Goal: Information Seeking & Learning: Compare options

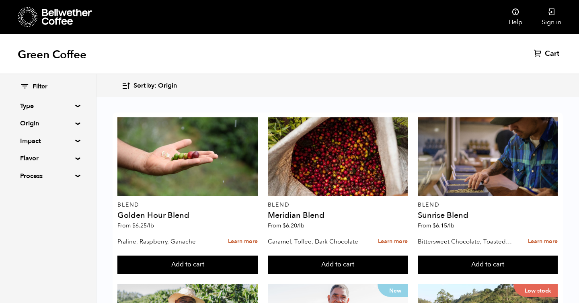
scroll to position [198, 0]
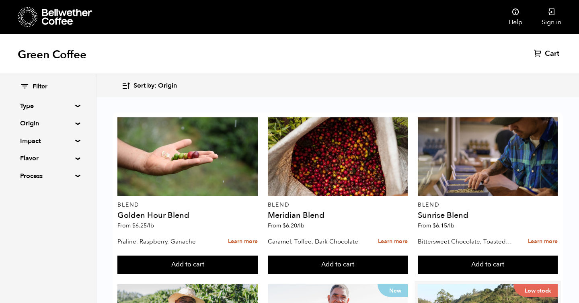
copy p "[GEOGRAPHIC_DATA]"
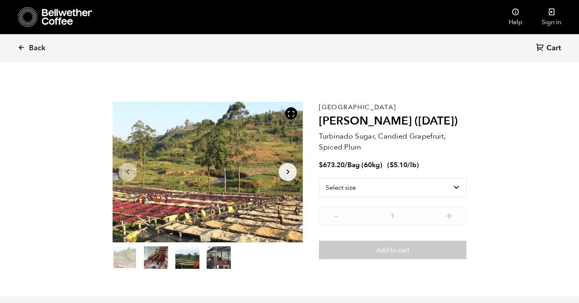
scroll to position [350, 344]
click at [351, 141] on p "Turbinado Sugar, Candied Grapefruit, Spiced Plum" at bounding box center [392, 142] width 147 height 22
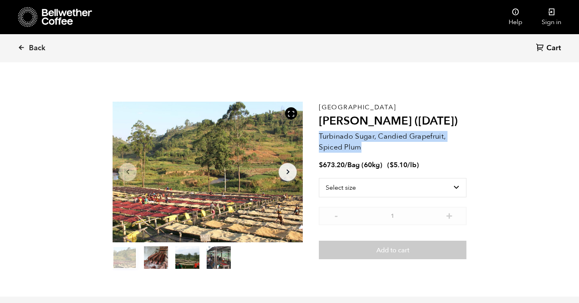
click at [351, 141] on p "Turbinado Sugar, Candied Grapefruit, Spiced Plum" at bounding box center [392, 142] width 147 height 22
click at [325, 149] on p "Turbinado Sugar, Candied Grapefruit, Spiced Plum" at bounding box center [392, 142] width 147 height 22
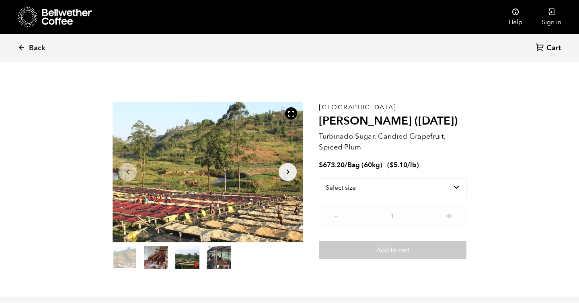
click at [292, 172] on icon "Arrow Right" at bounding box center [288, 172] width 10 height 10
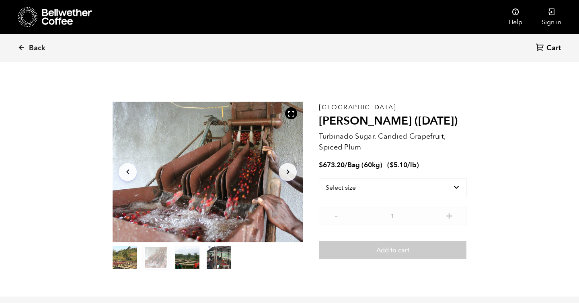
click at [292, 172] on icon "Arrow Right" at bounding box center [288, 172] width 10 height 10
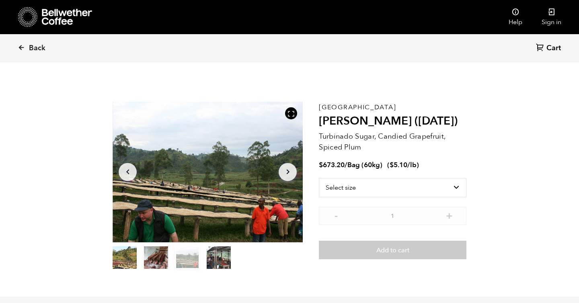
click at [292, 172] on icon "Arrow Right" at bounding box center [288, 172] width 10 height 10
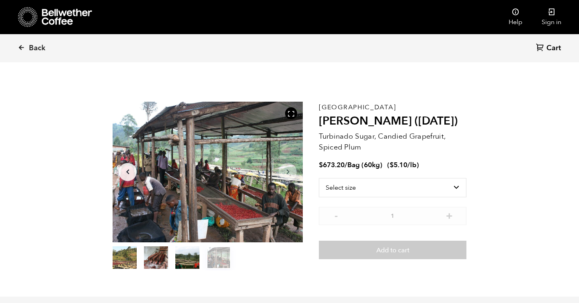
click at [292, 172] on icon "Arrow Right" at bounding box center [288, 172] width 10 height 10
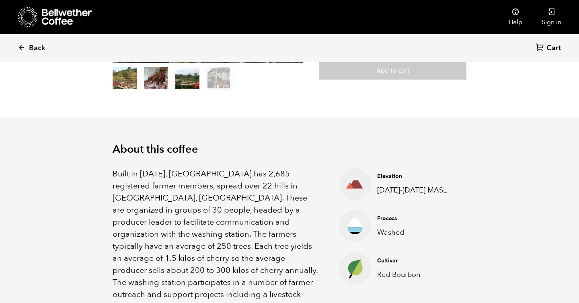
scroll to position [182, 0]
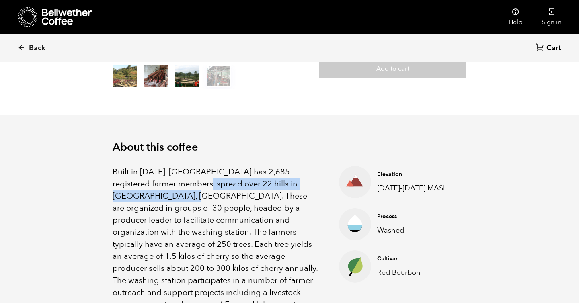
drag, startPoint x: 187, startPoint y: 185, endPoint x: 185, endPoint y: 207, distance: 21.8
click at [185, 207] on p "Built in 1991, Gakenke station has 2,685 registered farmer members, spread over…" at bounding box center [216, 250] width 206 height 169
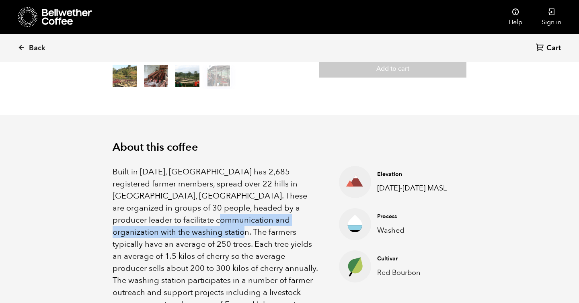
drag, startPoint x: 188, startPoint y: 224, endPoint x: 193, endPoint y: 237, distance: 14.3
click at [193, 237] on p "Built in 1991, Gakenke station has 2,685 registered farmer members, spread over…" at bounding box center [216, 250] width 206 height 169
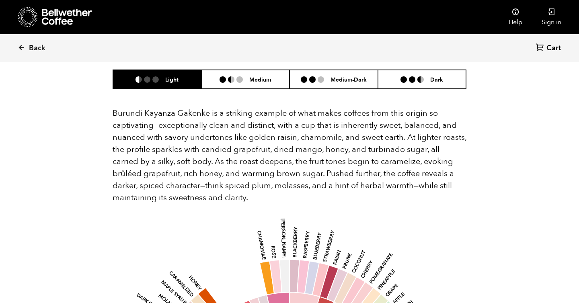
scroll to position [517, 0]
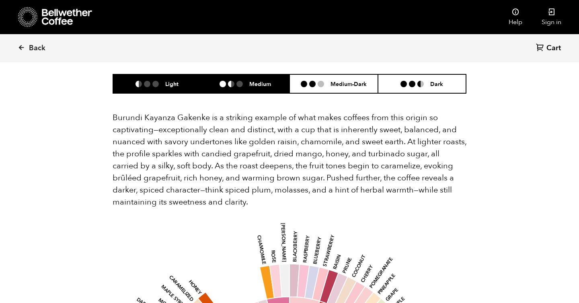
click at [255, 76] on li "Medium" at bounding box center [245, 83] width 88 height 19
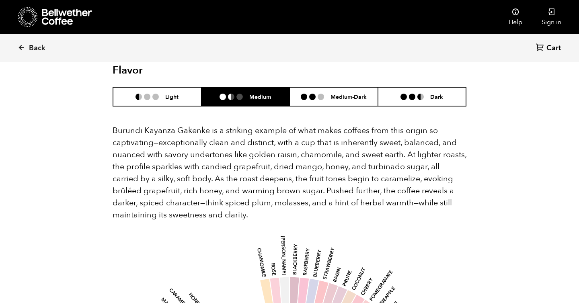
scroll to position [428, 0]
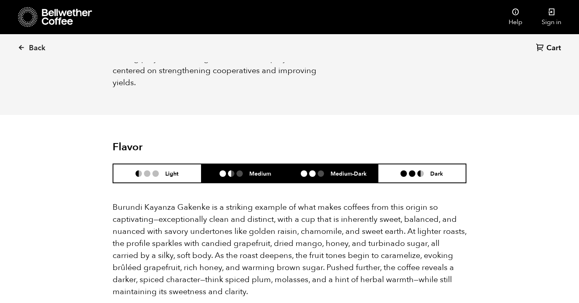
click at [332, 170] on h6 "Medium-Dark" at bounding box center [348, 173] width 36 height 7
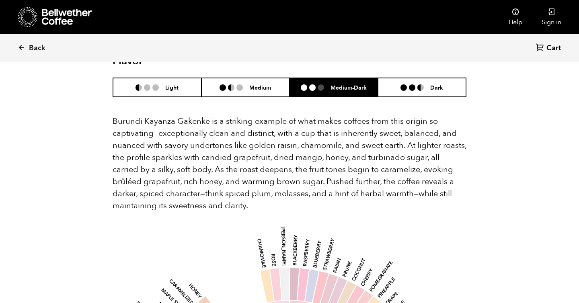
scroll to position [463, 0]
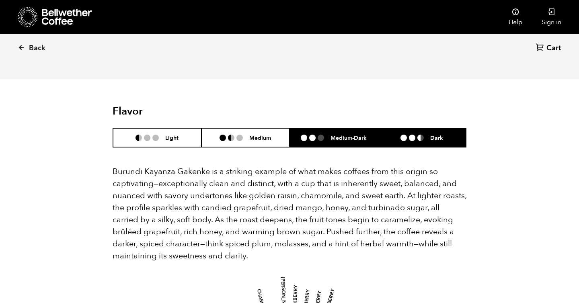
click at [414, 128] on li "Dark" at bounding box center [422, 137] width 88 height 19
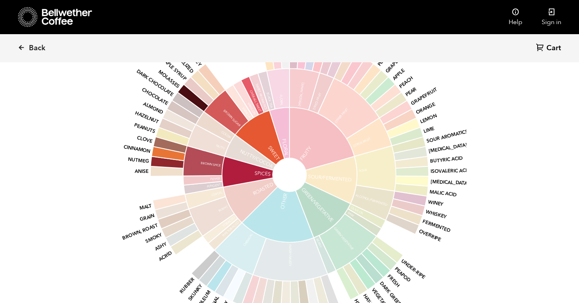
scroll to position [734, 0]
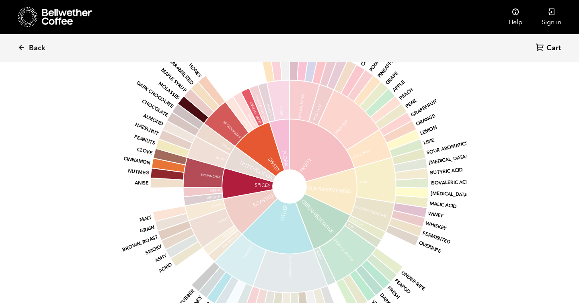
click at [171, 178] on icon at bounding box center [166, 183] width 33 height 10
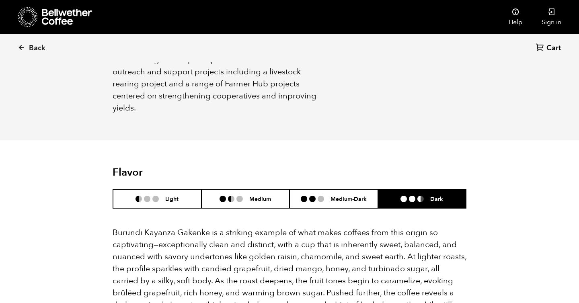
scroll to position [240, 0]
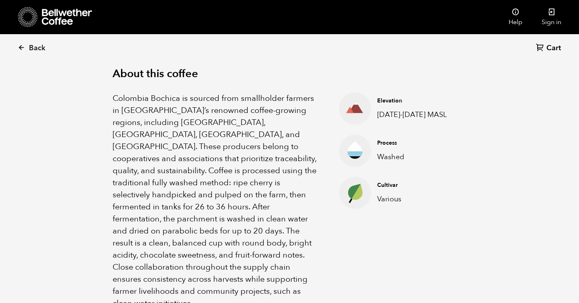
scroll to position [285, 0]
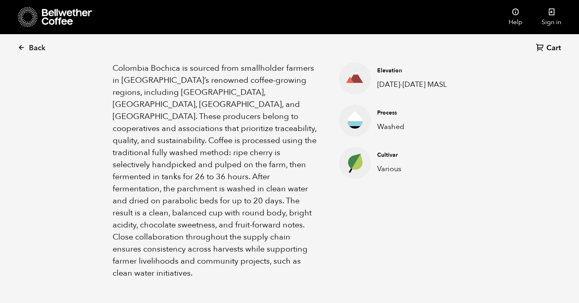
click at [294, 153] on p "Colombia Bochica is sourced from smallholder farmers in Colombia’s renowned cof…" at bounding box center [216, 170] width 206 height 217
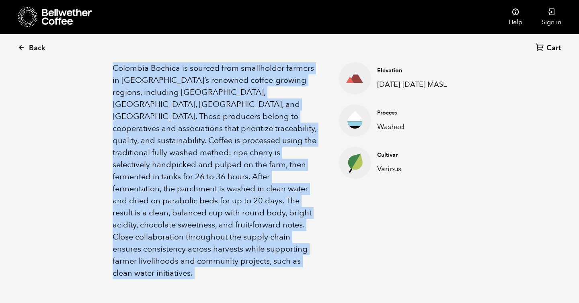
click at [294, 153] on p "Colombia Bochica is sourced from smallholder farmers in Colombia’s renowned cof…" at bounding box center [216, 170] width 206 height 217
click at [311, 188] on p "Colombia Bochica is sourced from smallholder farmers in Colombia’s renowned cof…" at bounding box center [216, 170] width 206 height 217
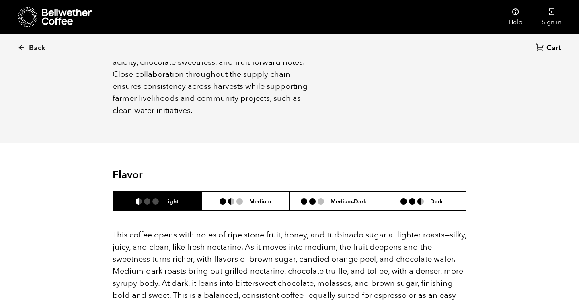
scroll to position [469, 0]
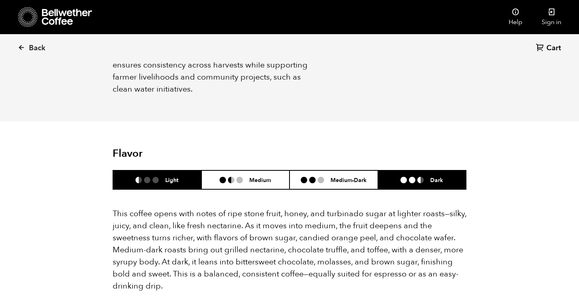
click at [448, 170] on li "Dark" at bounding box center [422, 179] width 88 height 19
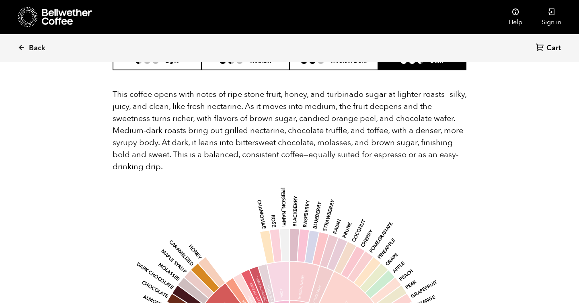
scroll to position [494, 0]
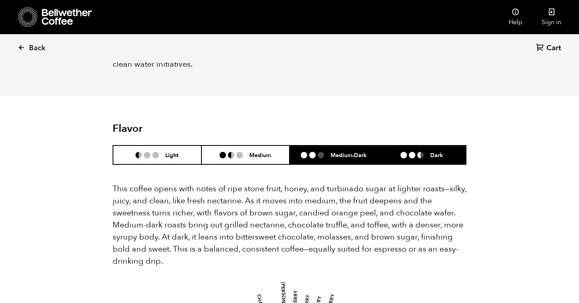
click at [365, 151] on h6 "Medium-Dark" at bounding box center [348, 154] width 36 height 7
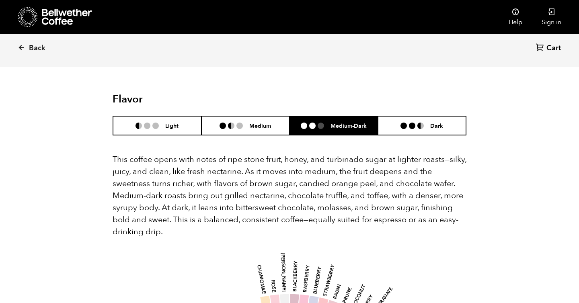
scroll to position [514, 0]
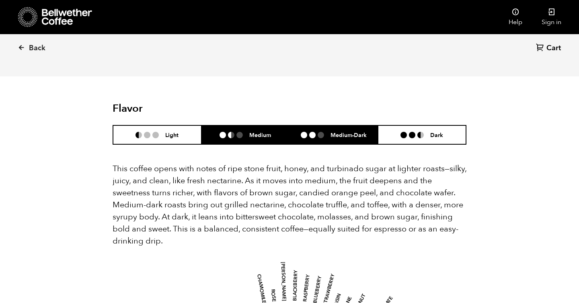
click at [248, 132] on ul at bounding box center [234, 135] width 30 height 6
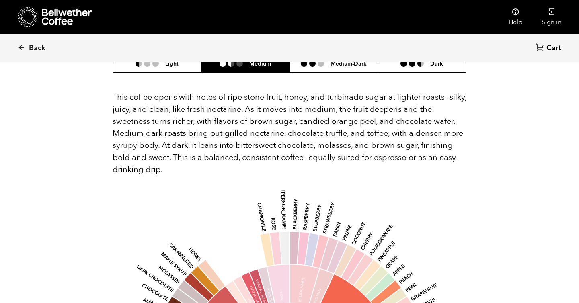
scroll to position [407, 0]
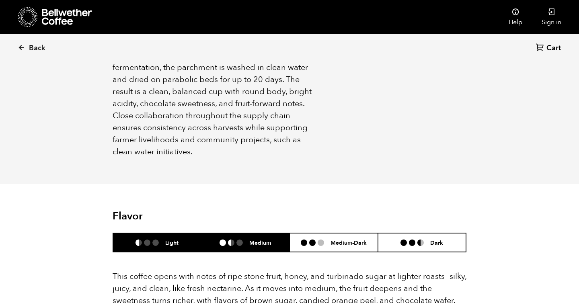
click at [160, 239] on ul at bounding box center [150, 242] width 30 height 6
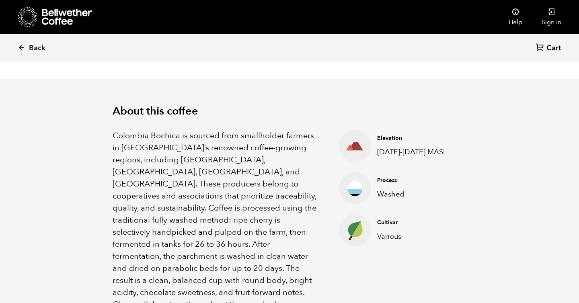
scroll to position [0, 0]
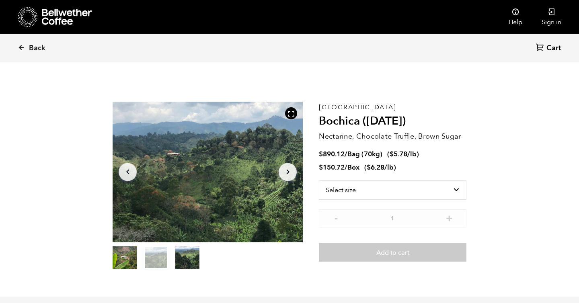
click at [286, 176] on icon "Arrow Right" at bounding box center [288, 172] width 10 height 10
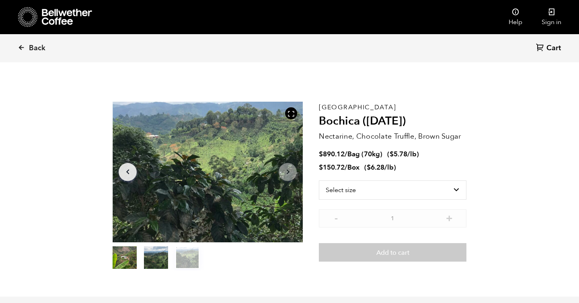
click at [286, 176] on icon "Arrow Right" at bounding box center [288, 172] width 10 height 10
click at [367, 127] on h2 "Bochica (JUN 25)" at bounding box center [392, 122] width 147 height 14
click at [332, 156] on bdi "$ 890.12" at bounding box center [332, 153] width 26 height 9
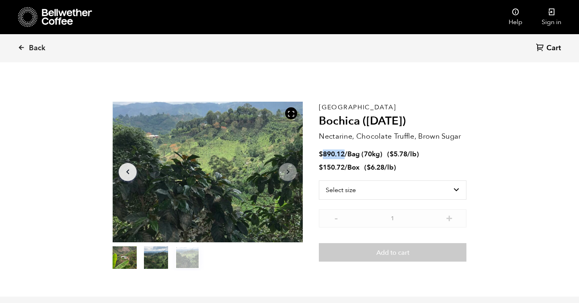
click at [332, 156] on bdi "$ 890.12" at bounding box center [332, 153] width 26 height 9
click at [373, 153] on span "Bag (70kg)" at bounding box center [364, 153] width 35 height 9
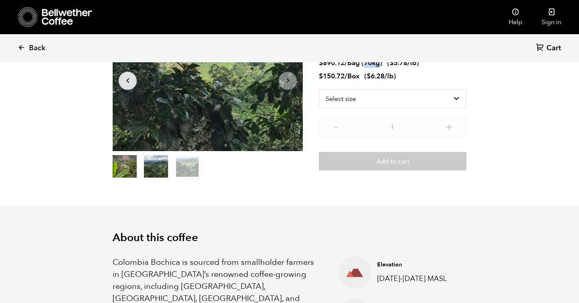
scroll to position [117, 0]
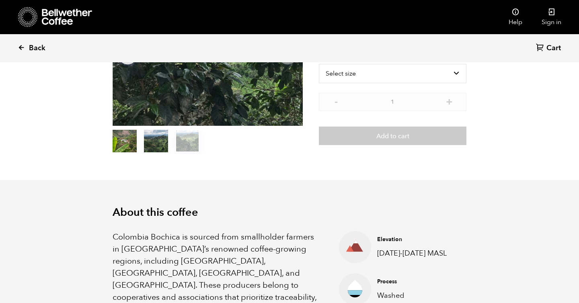
click at [39, 46] on span "Back" at bounding box center [37, 48] width 16 height 10
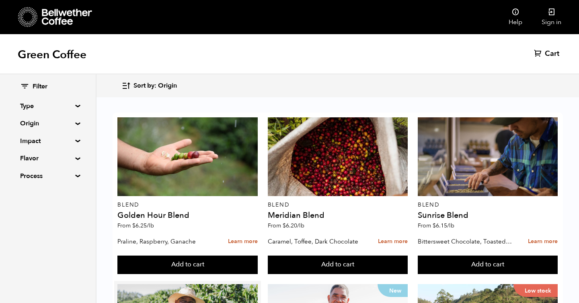
scroll to position [65, 0]
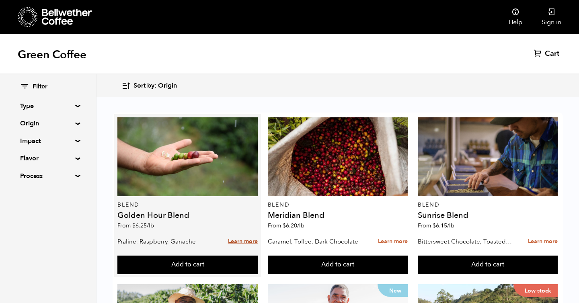
click at [248, 233] on link "Learn more" at bounding box center [243, 241] width 30 height 17
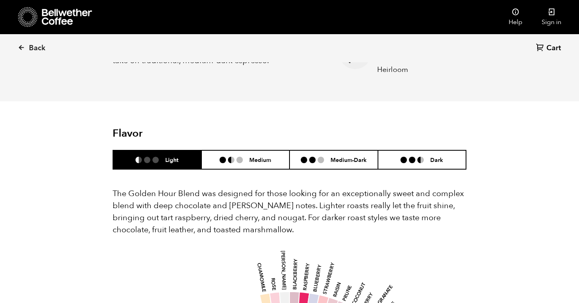
scroll to position [402, 0]
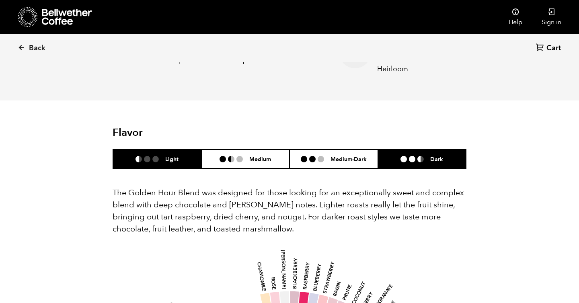
click at [422, 156] on li at bounding box center [420, 159] width 6 height 6
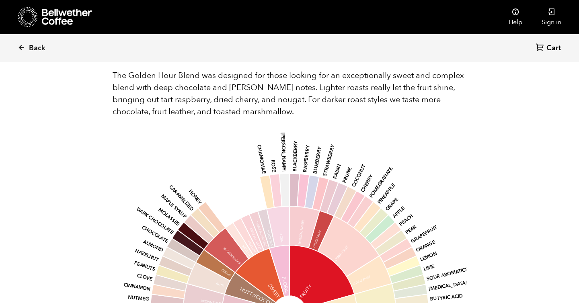
scroll to position [552, 0]
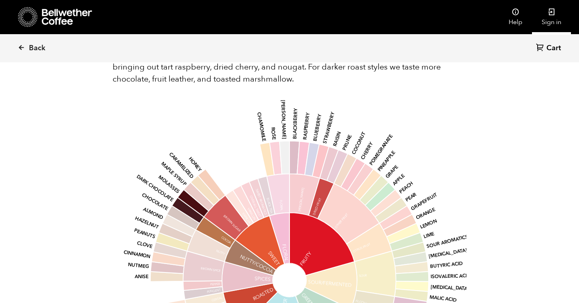
click at [552, 16] on icon at bounding box center [551, 12] width 8 height 8
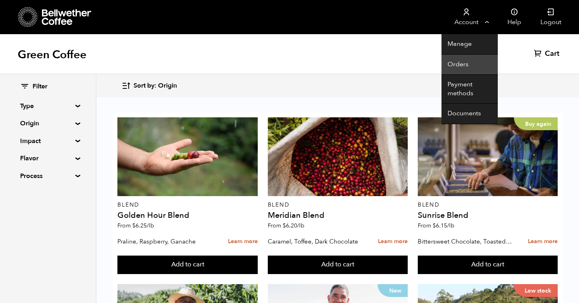
click at [458, 63] on link "Orders" at bounding box center [469, 65] width 56 height 20
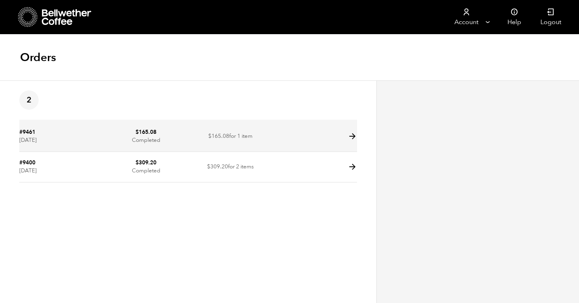
click at [353, 135] on icon at bounding box center [352, 136] width 9 height 9
click at [352, 135] on icon at bounding box center [352, 136] width 9 height 9
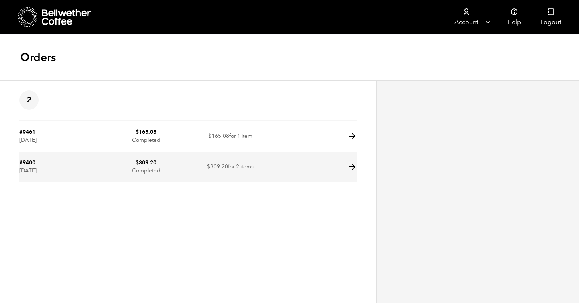
click at [351, 166] on icon at bounding box center [352, 166] width 9 height 9
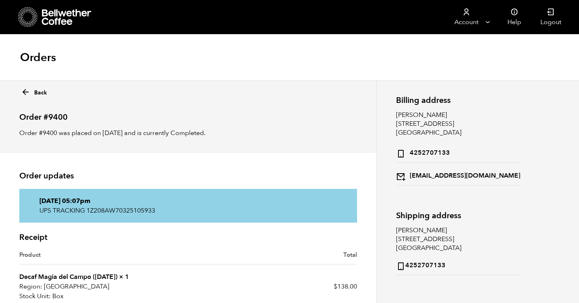
click at [256, 145] on div "Back Order #9400 Order #9400 was placed on May 4, 2025 and is currently Complet…" at bounding box center [188, 116] width 376 height 73
click at [31, 93] on link "Back" at bounding box center [34, 91] width 26 height 12
click at [143, 72] on div "Orders" at bounding box center [289, 58] width 579 height 46
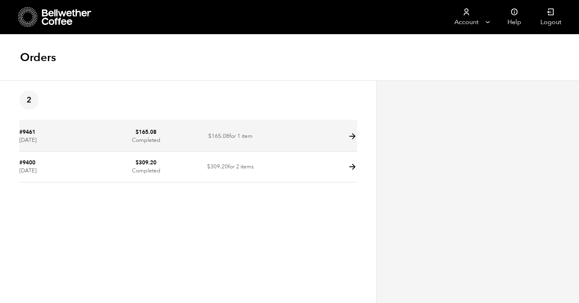
click at [352, 136] on icon at bounding box center [352, 136] width 9 height 9
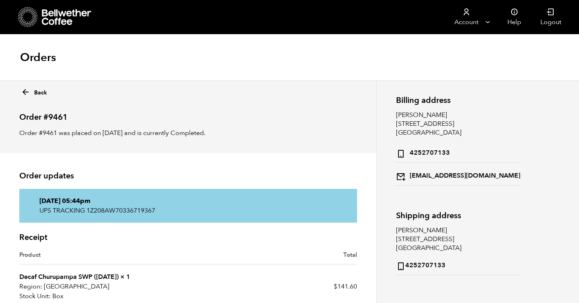
click at [52, 19] on icon at bounding box center [67, 17] width 50 height 16
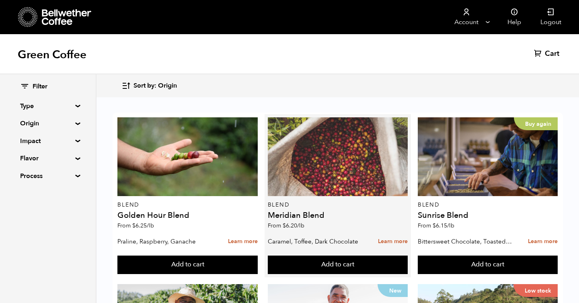
click at [292, 183] on div at bounding box center [338, 156] width 140 height 79
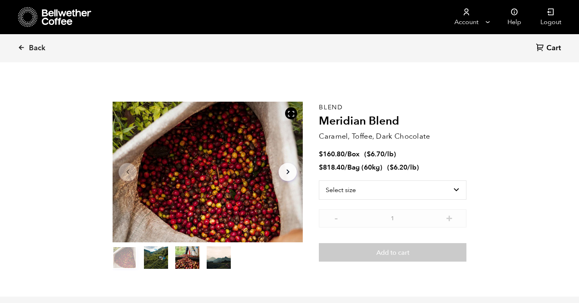
scroll to position [350, 344]
click at [291, 172] on icon "Arrow Right" at bounding box center [288, 172] width 10 height 10
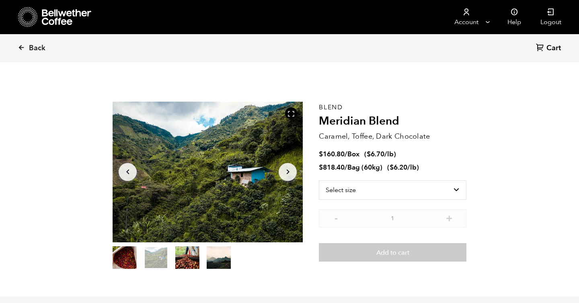
click at [291, 172] on icon "Arrow Right" at bounding box center [288, 172] width 10 height 10
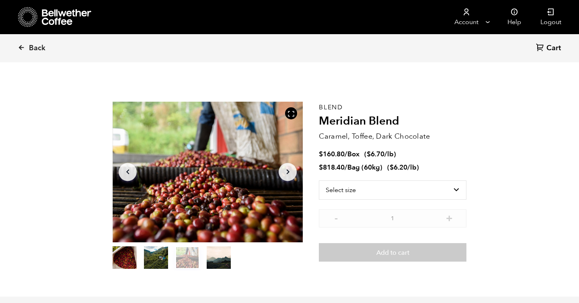
click at [291, 172] on icon "Arrow Right" at bounding box center [288, 172] width 10 height 10
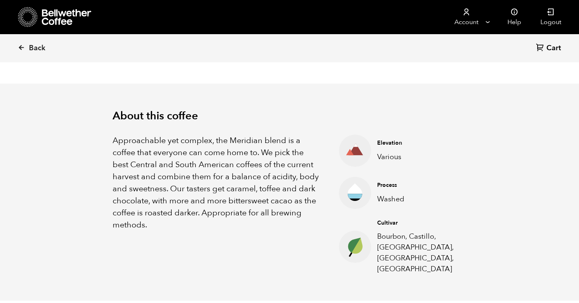
scroll to position [223, 0]
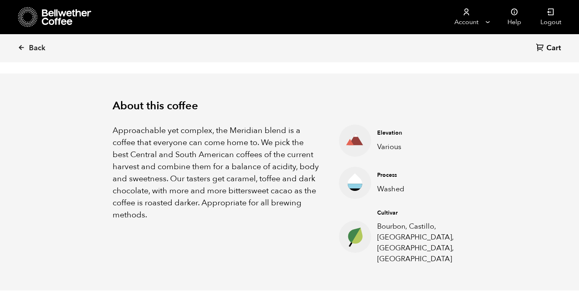
drag, startPoint x: 201, startPoint y: 143, endPoint x: 204, endPoint y: 154, distance: 11.1
click at [204, 154] on p "Approachable yet complex, the Meridian blend is a coffee that everyone can come…" at bounding box center [216, 173] width 206 height 96
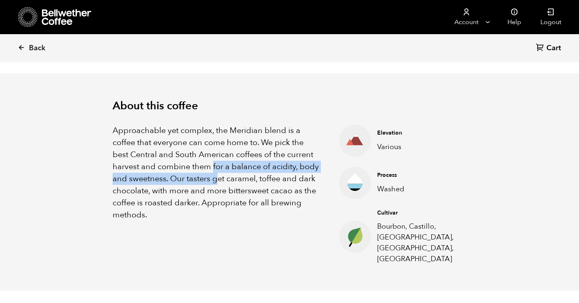
drag, startPoint x: 213, startPoint y: 167, endPoint x: 217, endPoint y: 183, distance: 16.4
click at [217, 182] on p "Approachable yet complex, the Meridian blend is a coffee that everyone can come…" at bounding box center [216, 173] width 206 height 96
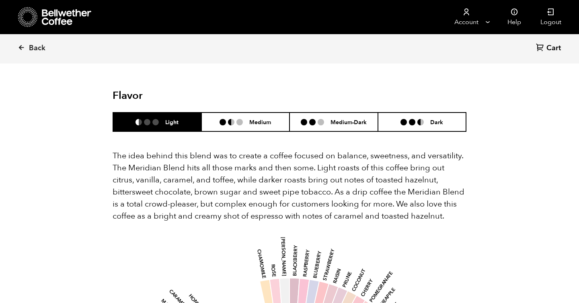
scroll to position [451, 0]
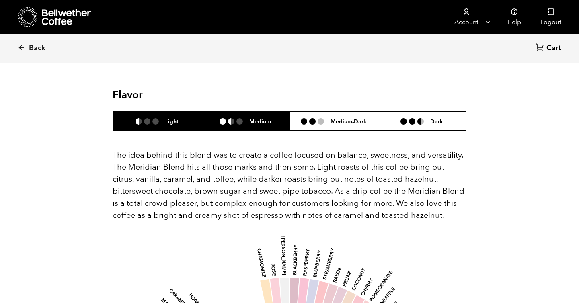
click at [254, 118] on h6 "Medium" at bounding box center [260, 121] width 22 height 7
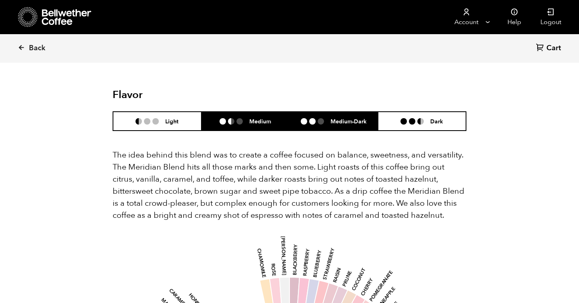
click at [313, 118] on li at bounding box center [312, 121] width 6 height 6
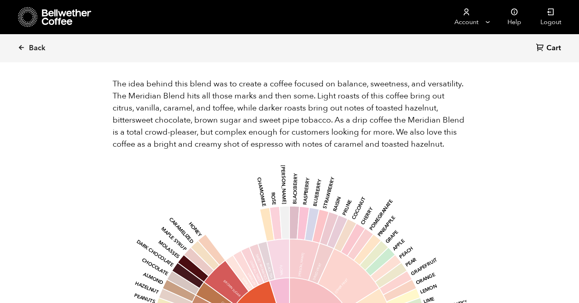
scroll to position [466, 0]
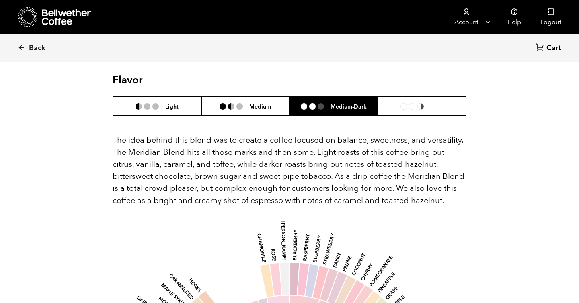
click at [406, 103] on li at bounding box center [403, 106] width 6 height 6
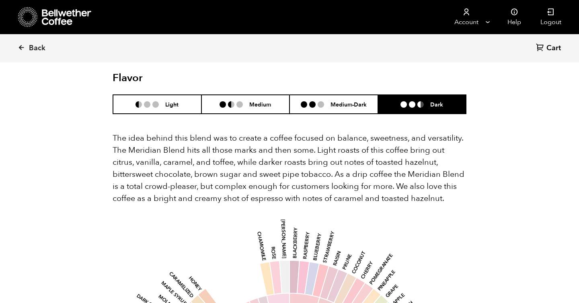
scroll to position [483, 0]
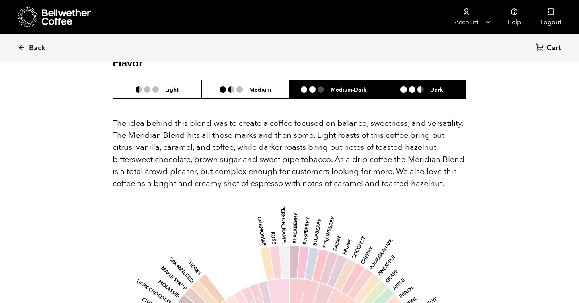
click at [340, 84] on li "Medium-Dark" at bounding box center [333, 89] width 88 height 19
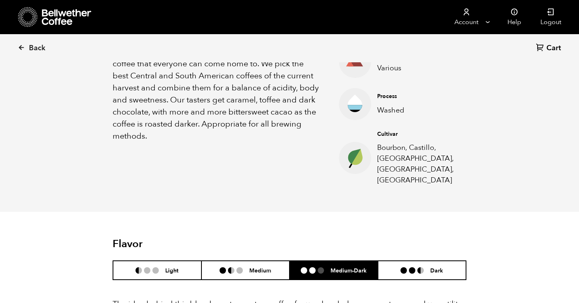
scroll to position [285, 0]
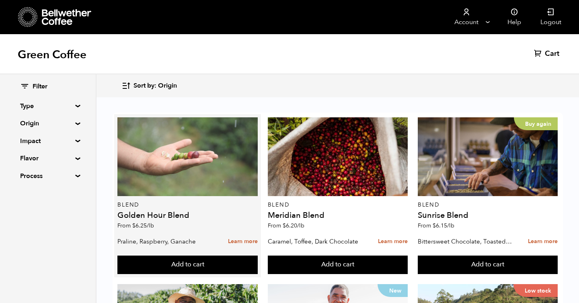
click at [225, 141] on div at bounding box center [187, 156] width 140 height 79
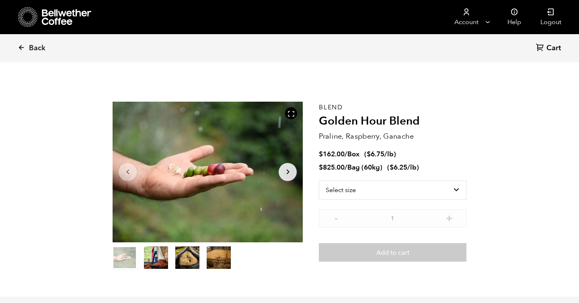
scroll to position [350, 344]
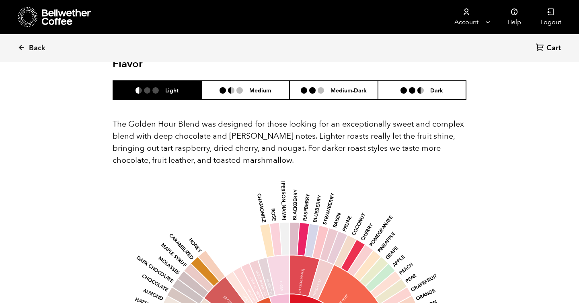
scroll to position [422, 0]
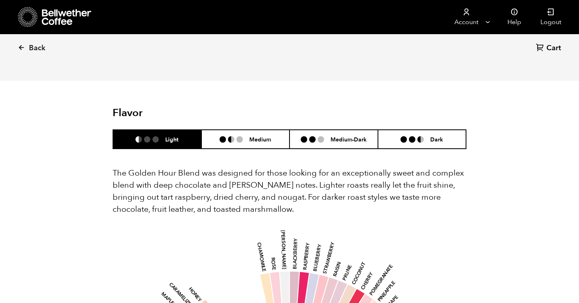
click at [259, 136] on h6 "Medium" at bounding box center [260, 139] width 22 height 7
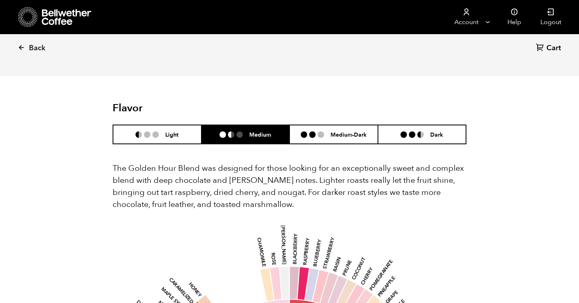
scroll to position [383, 0]
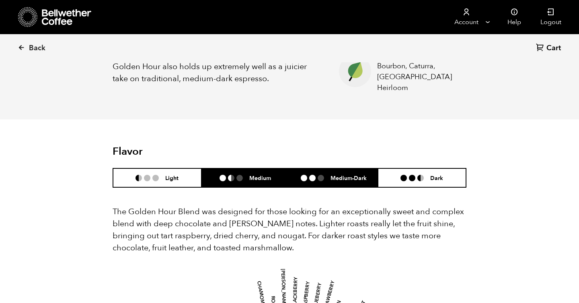
click at [344, 174] on h6 "Medium-Dark" at bounding box center [348, 177] width 36 height 7
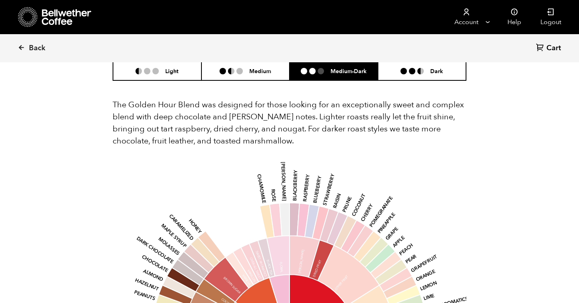
scroll to position [430, 0]
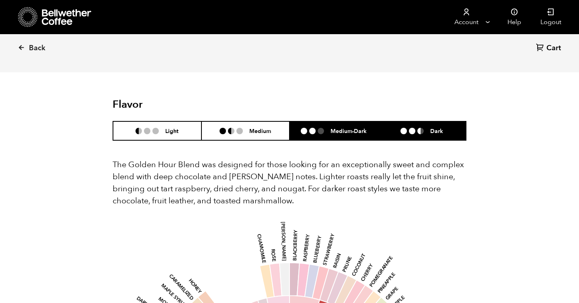
click at [433, 127] on h6 "Dark" at bounding box center [436, 130] width 13 height 7
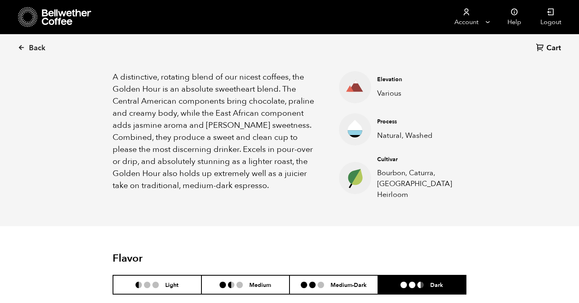
scroll to position [275, 0]
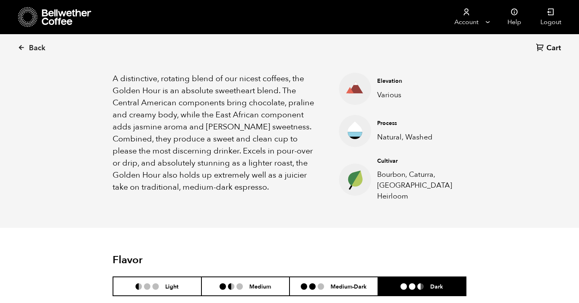
click at [414, 176] on p "Bourbon, Caturra, [GEOGRAPHIC_DATA] Heirloom" at bounding box center [415, 185] width 77 height 33
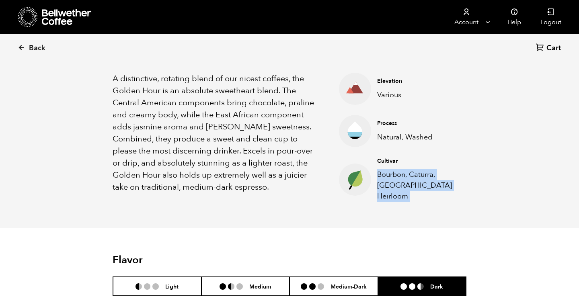
click at [414, 176] on p "Bourbon, Caturra, [GEOGRAPHIC_DATA] Heirloom" at bounding box center [415, 185] width 77 height 33
click at [432, 168] on div "Cultivar Bourbon, Caturra, [GEOGRAPHIC_DATA] Heirloom" at bounding box center [415, 179] width 89 height 45
